Goal: Information Seeking & Learning: Learn about a topic

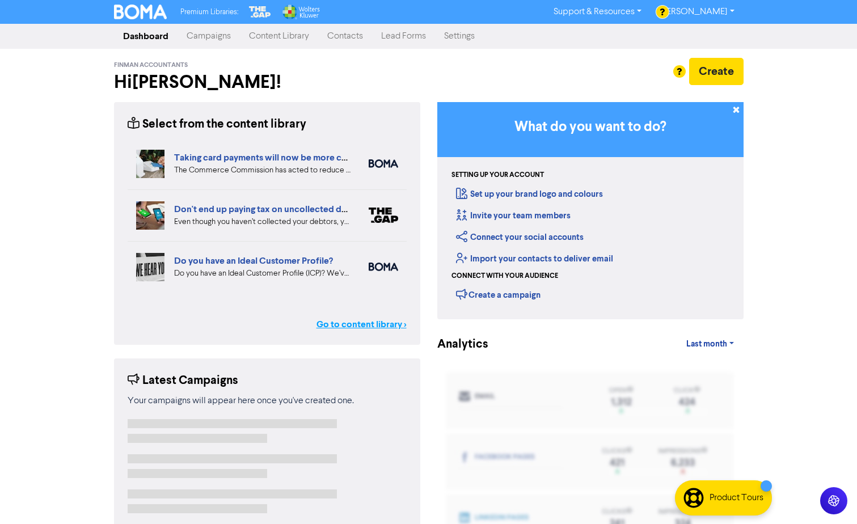
click at [344, 325] on link "Go to content library >" at bounding box center [362, 325] width 90 height 14
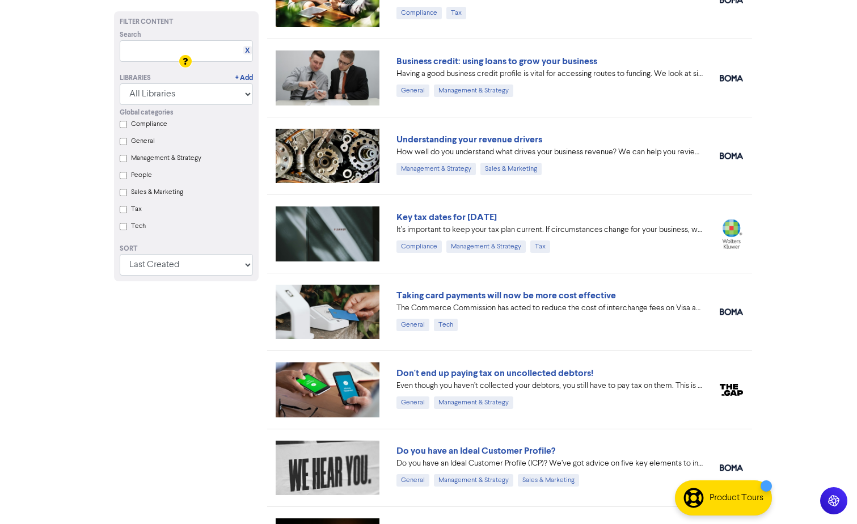
scroll to position [335, 0]
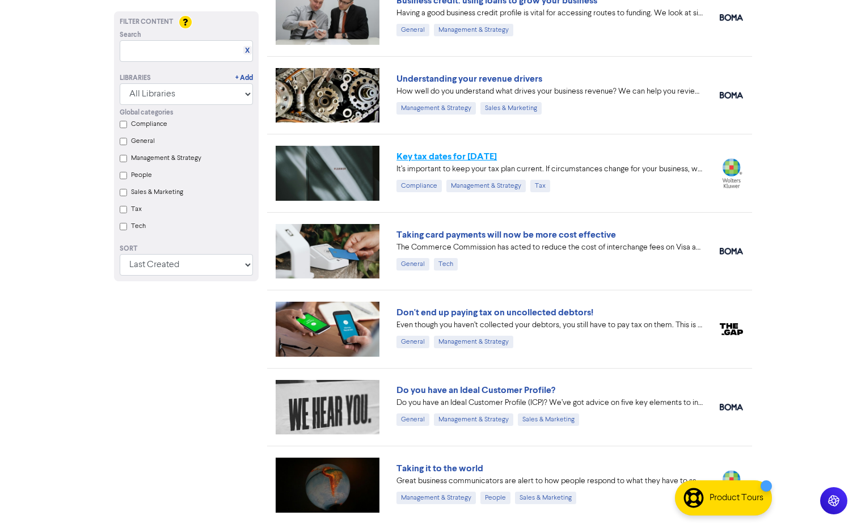
click at [468, 158] on link "Key tax dates for [DATE]" at bounding box center [447, 156] width 100 height 11
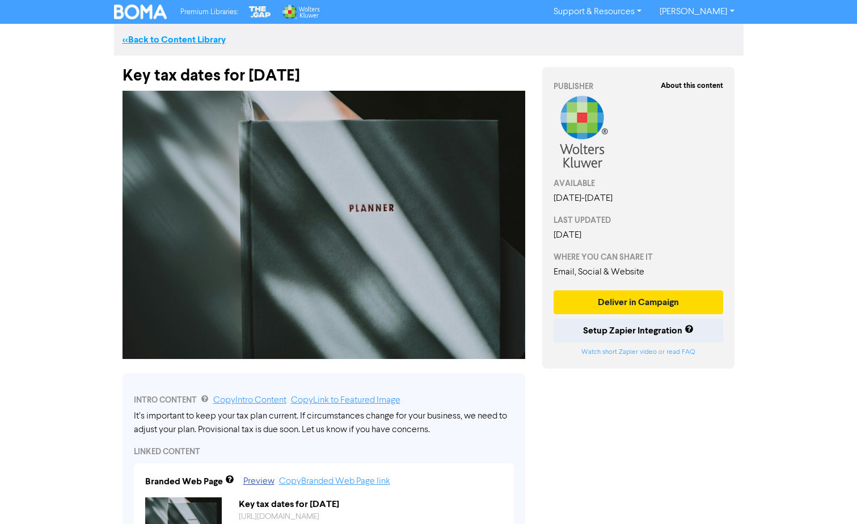
click at [204, 39] on link "<< Back to Content Library" at bounding box center [174, 39] width 103 height 11
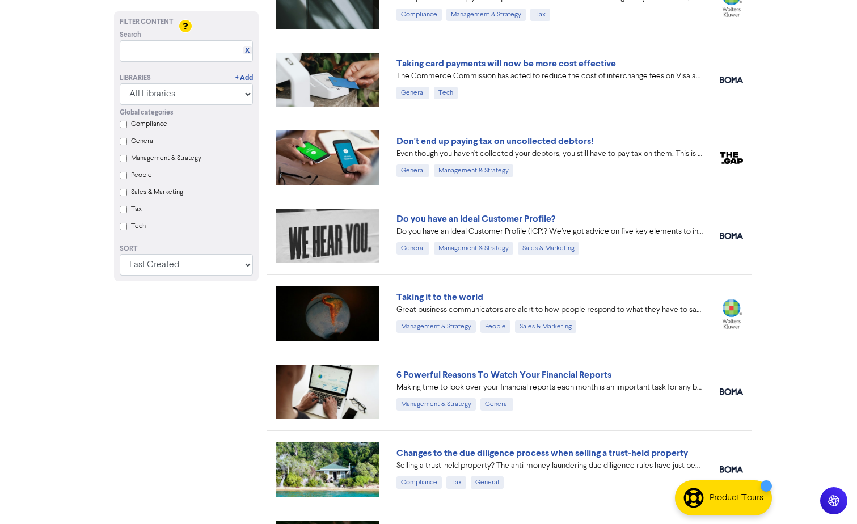
scroll to position [511, 0]
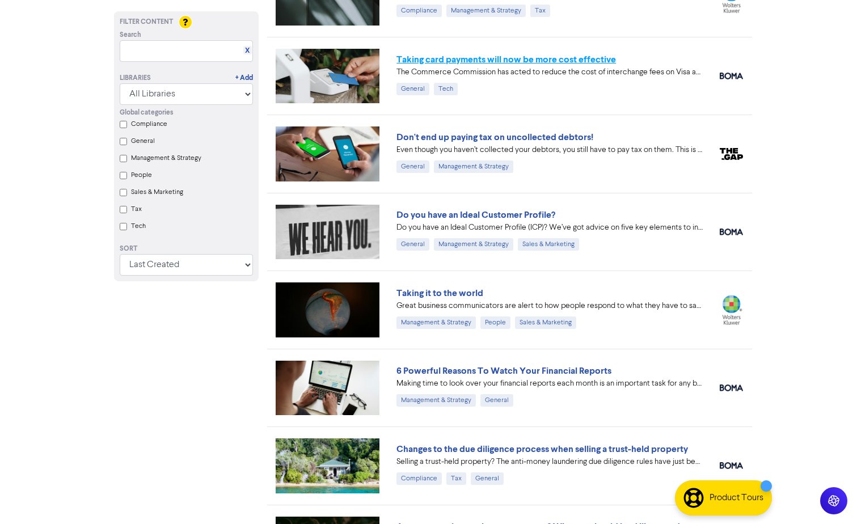
click at [507, 57] on link "Taking card payments will now be more cost effective" at bounding box center [507, 59] width 220 height 11
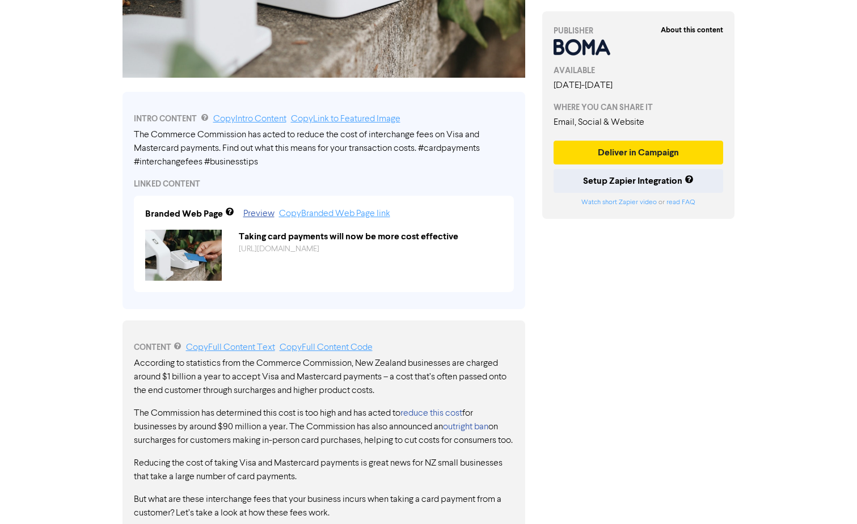
scroll to position [111, 0]
